Goal: Navigation & Orientation: Find specific page/section

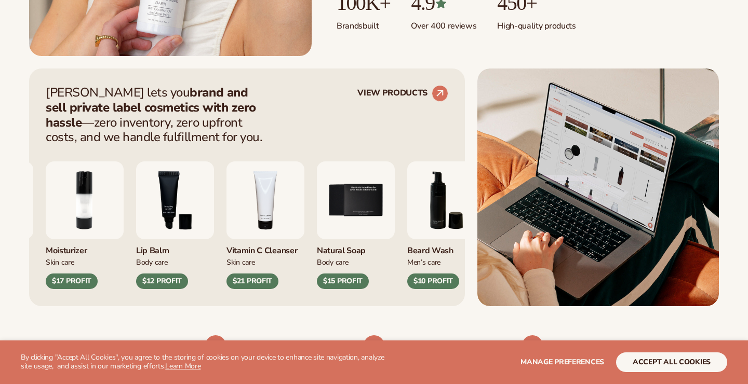
scroll to position [363, 0]
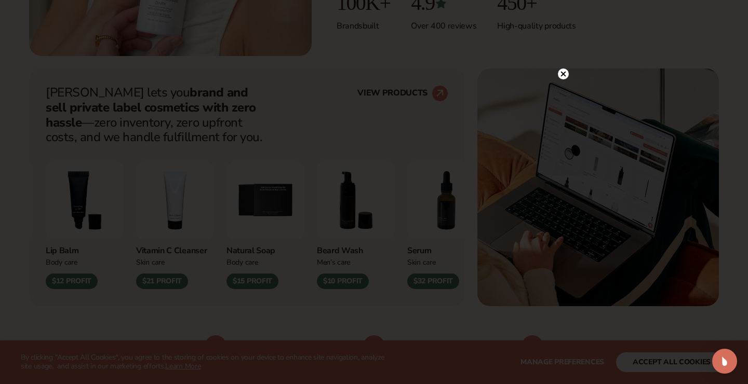
click at [563, 74] on icon at bounding box center [563, 73] width 5 height 5
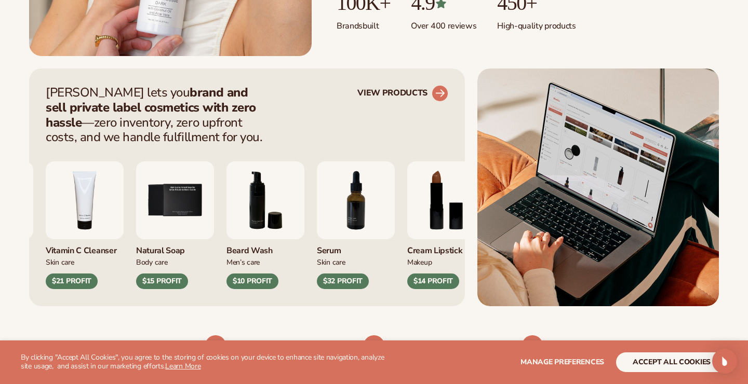
click at [421, 93] on link "VIEW PRODUCTS" at bounding box center [402, 93] width 91 height 17
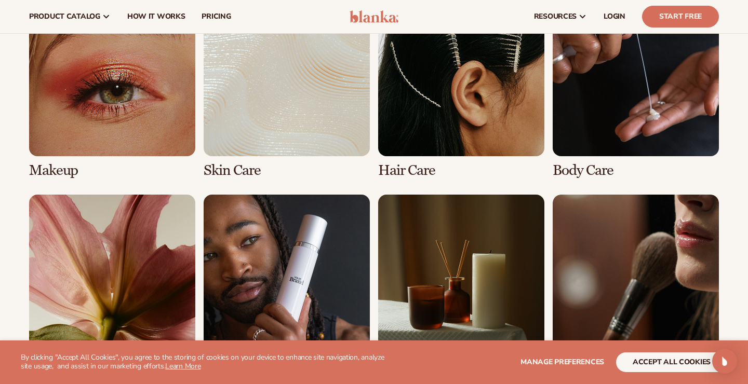
scroll to position [788, 0]
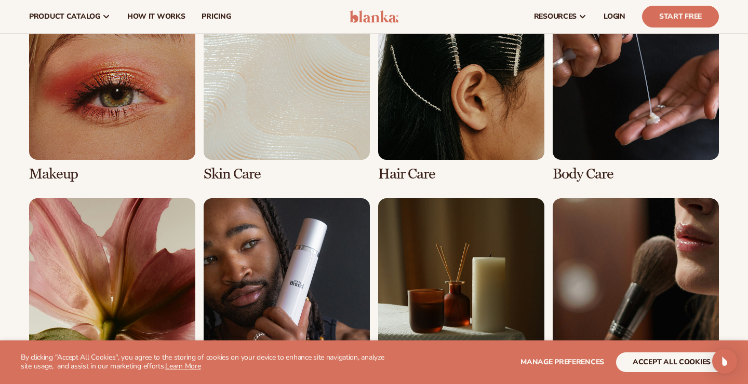
click at [235, 173] on link "2 / 8" at bounding box center [287, 88] width 166 height 189
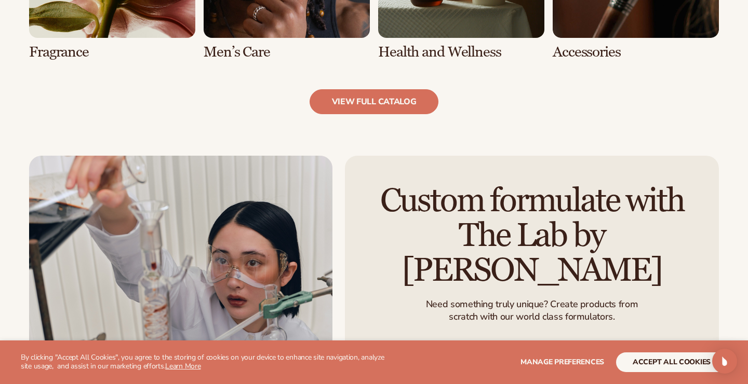
scroll to position [1131, 0]
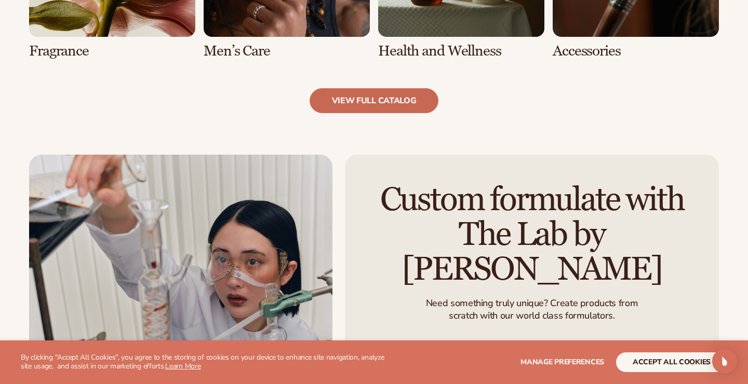
click at [345, 104] on link "view full catalog" at bounding box center [374, 100] width 129 height 25
